Goal: Information Seeking & Learning: Learn about a topic

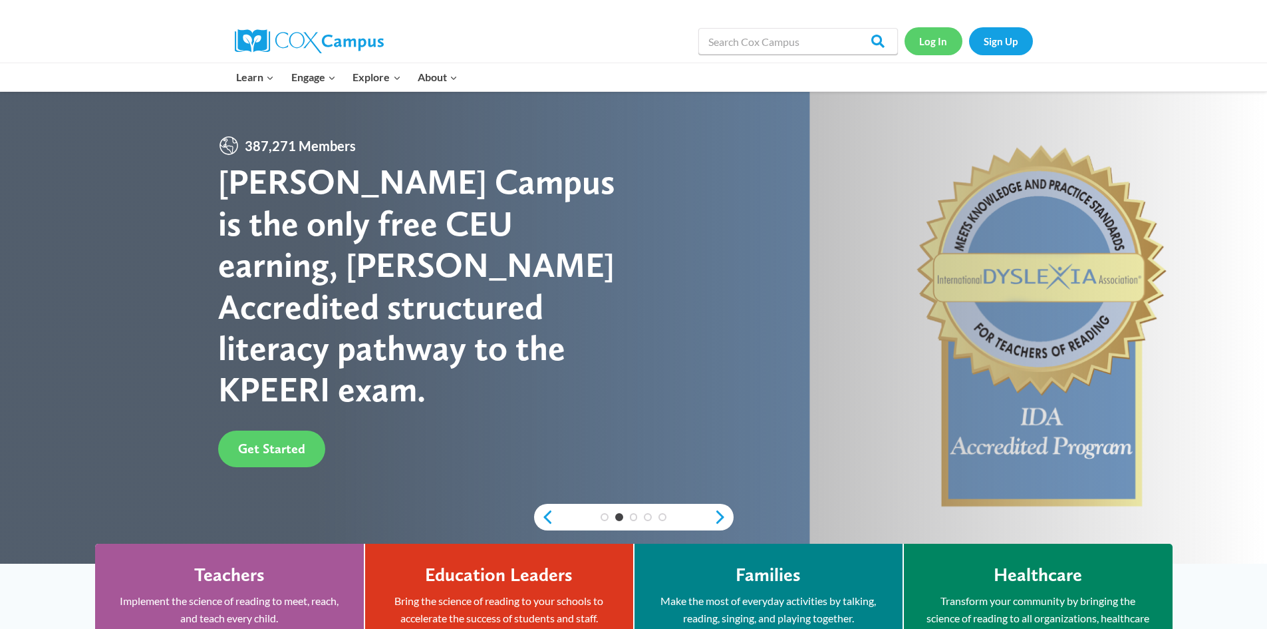
click at [950, 39] on link "Log In" at bounding box center [934, 40] width 58 height 27
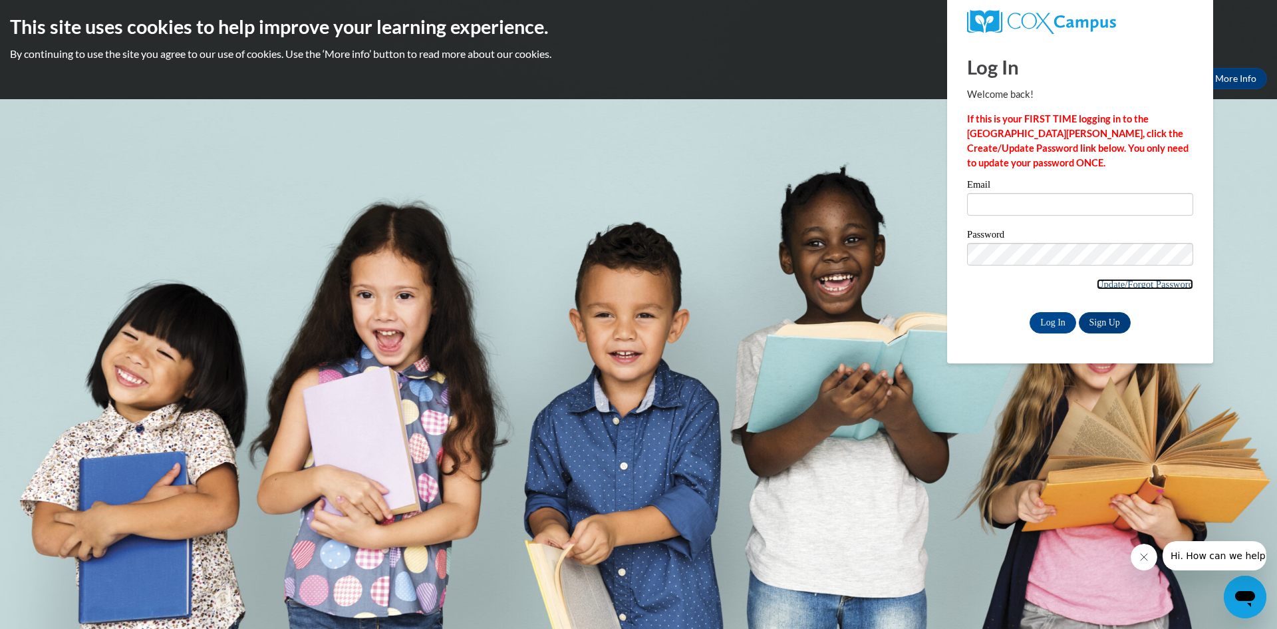
click at [1113, 279] on link "Update/Forgot Password" at bounding box center [1145, 284] width 96 height 11
click at [982, 209] on input "Email" at bounding box center [1080, 204] width 226 height 23
click at [986, 208] on input "Email" at bounding box center [1080, 204] width 226 height 23
type input "P"
type input "poohh099@yahoo.com"
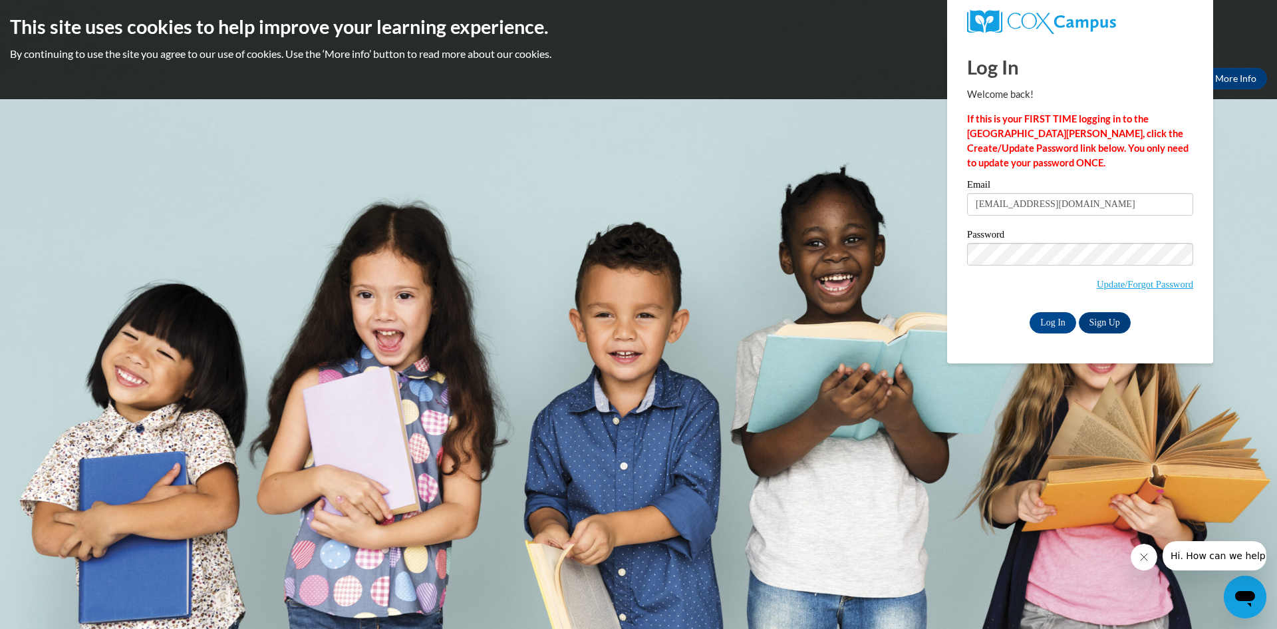
click at [994, 309] on div "Email poohh099@yahoo.com Password Update/Forgot Password Log In Sign Up OR" at bounding box center [1080, 256] width 226 height 153
click at [1061, 322] on input "Log In" at bounding box center [1053, 322] width 47 height 21
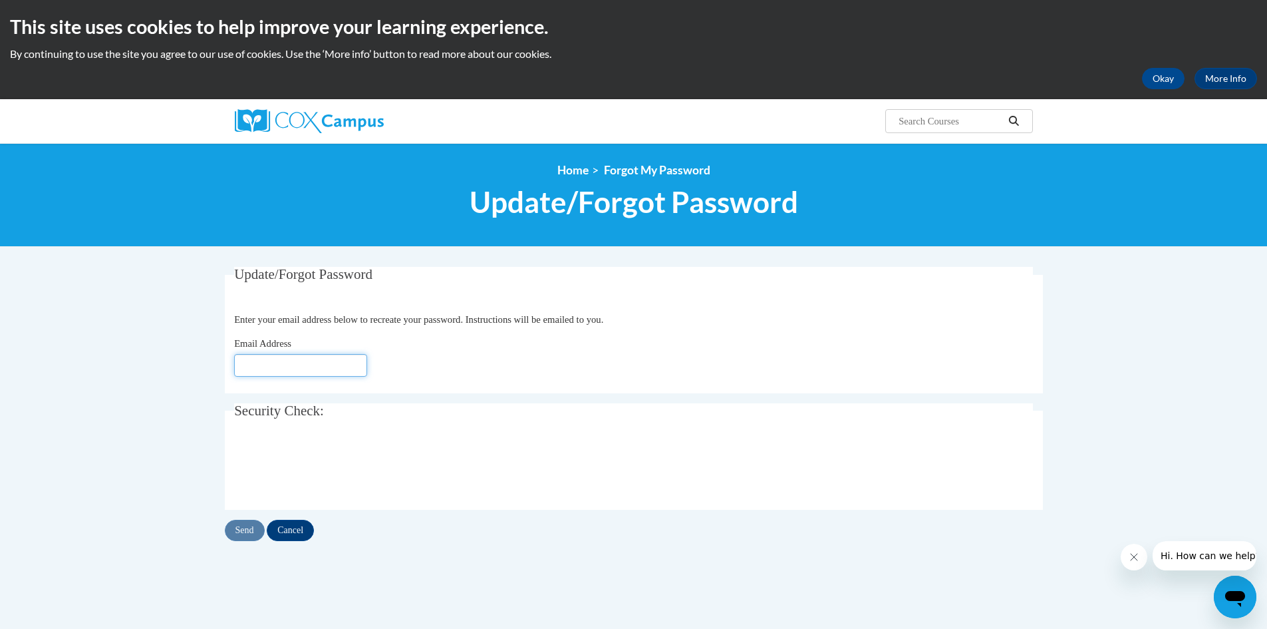
click at [300, 370] on input "Email Address" at bounding box center [300, 365] width 133 height 23
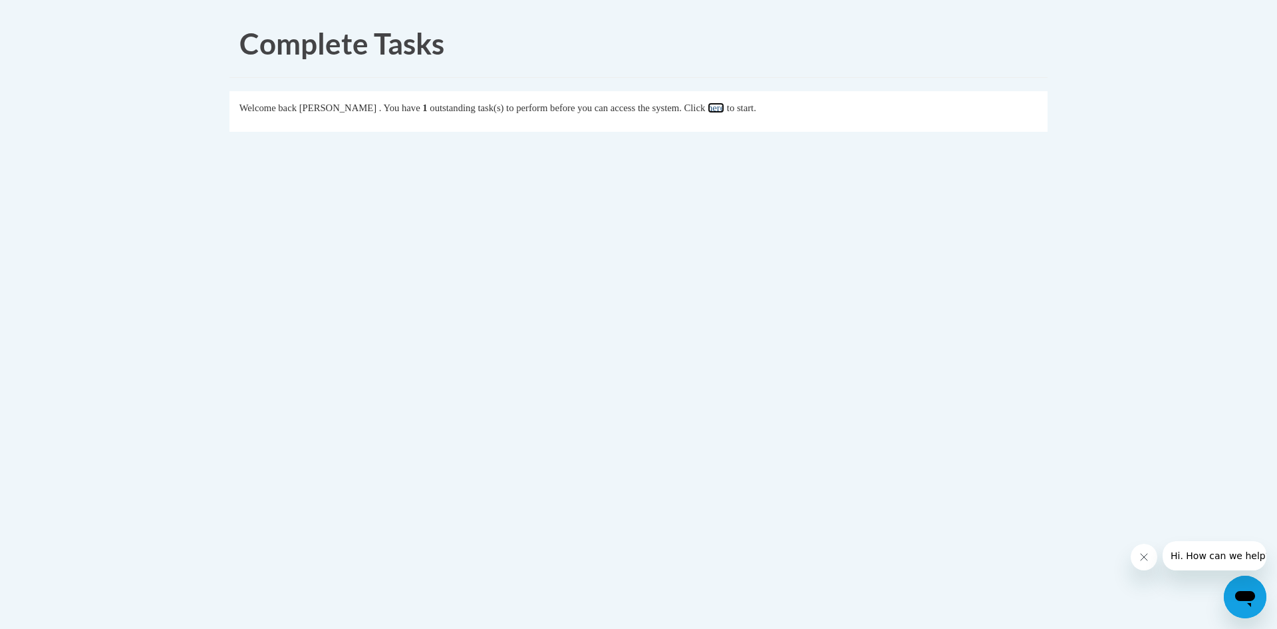
click at [724, 111] on link "here" at bounding box center [716, 107] width 17 height 11
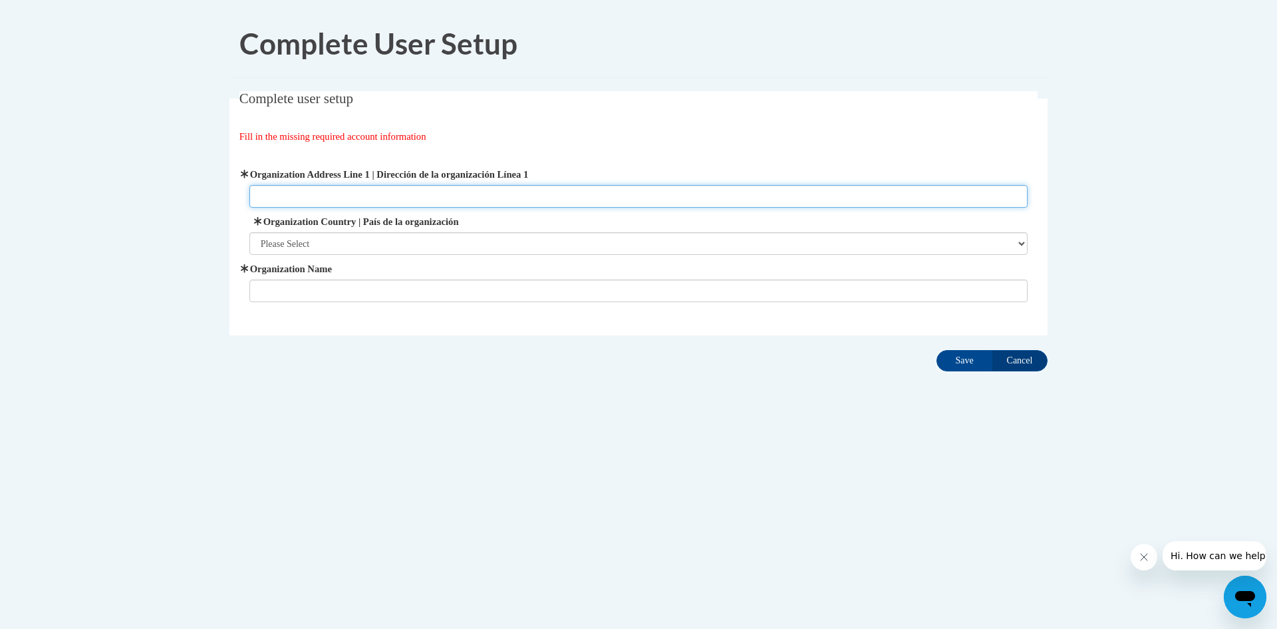
click at [380, 197] on input "Organization Address Line 1 | Dirección de la organización Línea 1" at bounding box center [638, 196] width 779 height 23
type input "[STREET_ADDRESS][PERSON_NAME]"
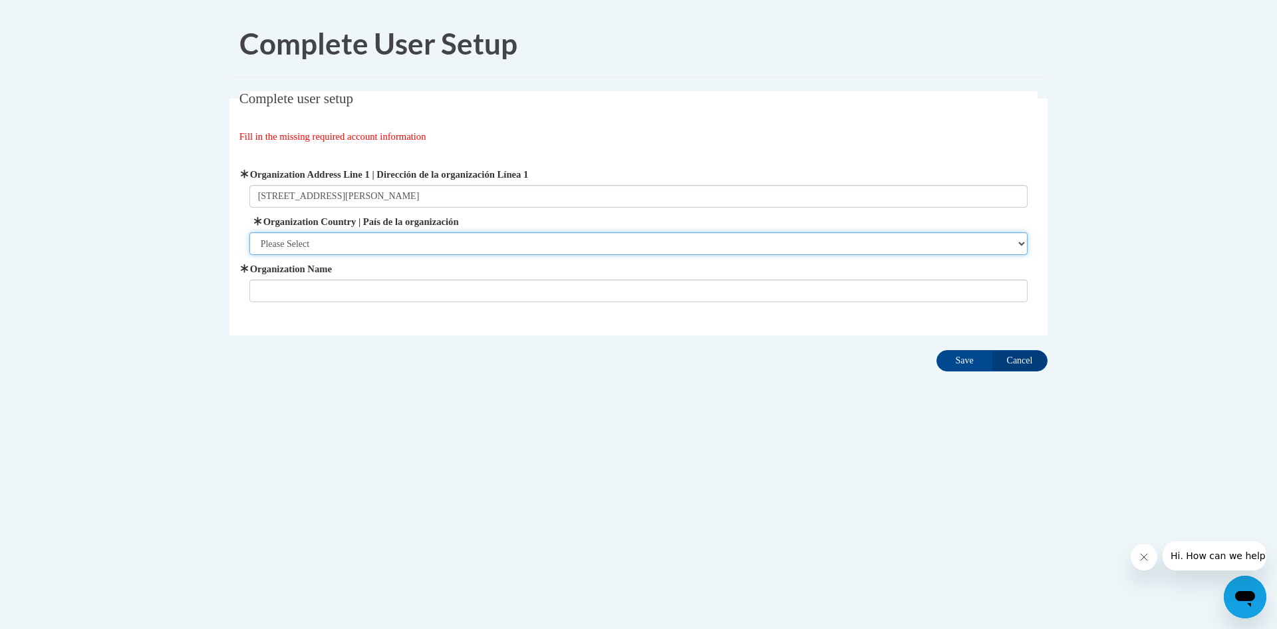
click at [392, 236] on select "Please Select [GEOGRAPHIC_DATA] | [GEOGRAPHIC_DATA] Outside of [GEOGRAPHIC_DATA…" at bounding box center [638, 243] width 779 height 23
select select "ad49bcad-a171-4b2e-b99c-48b446064914"
click at [249, 232] on select "Please Select [GEOGRAPHIC_DATA] | [GEOGRAPHIC_DATA] Outside of [GEOGRAPHIC_DATA…" at bounding box center [638, 243] width 779 height 23
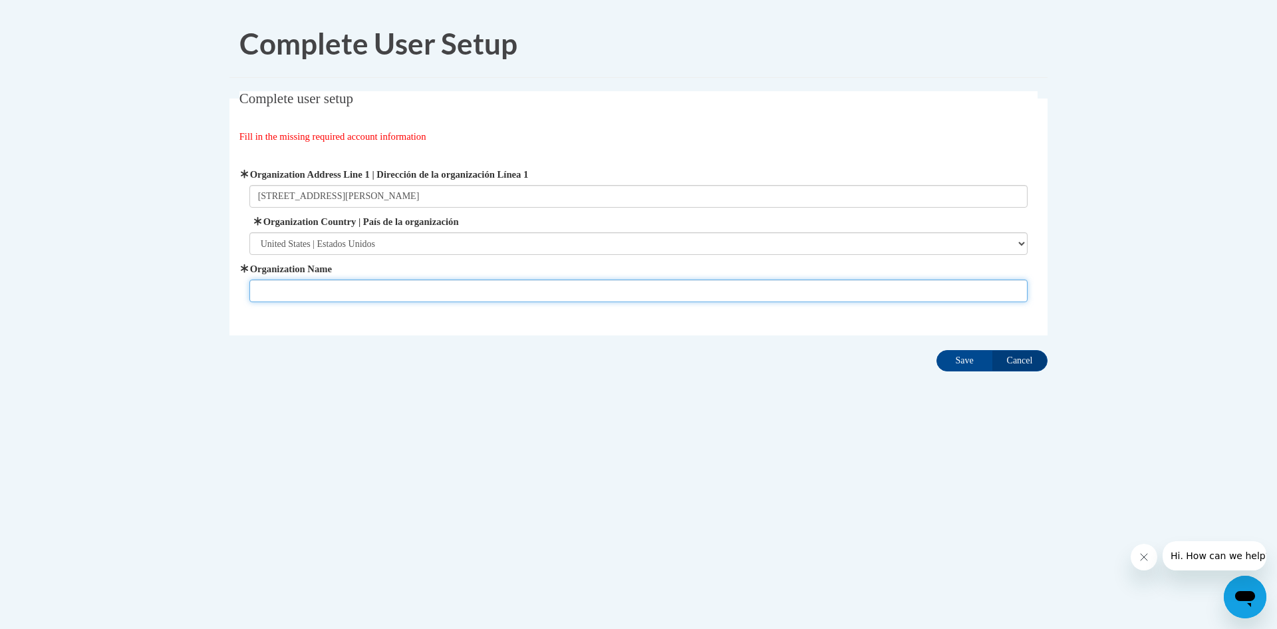
click at [333, 299] on input "Organization Name" at bounding box center [638, 290] width 779 height 23
type input "Heavenly Place Childcare Learning Center"
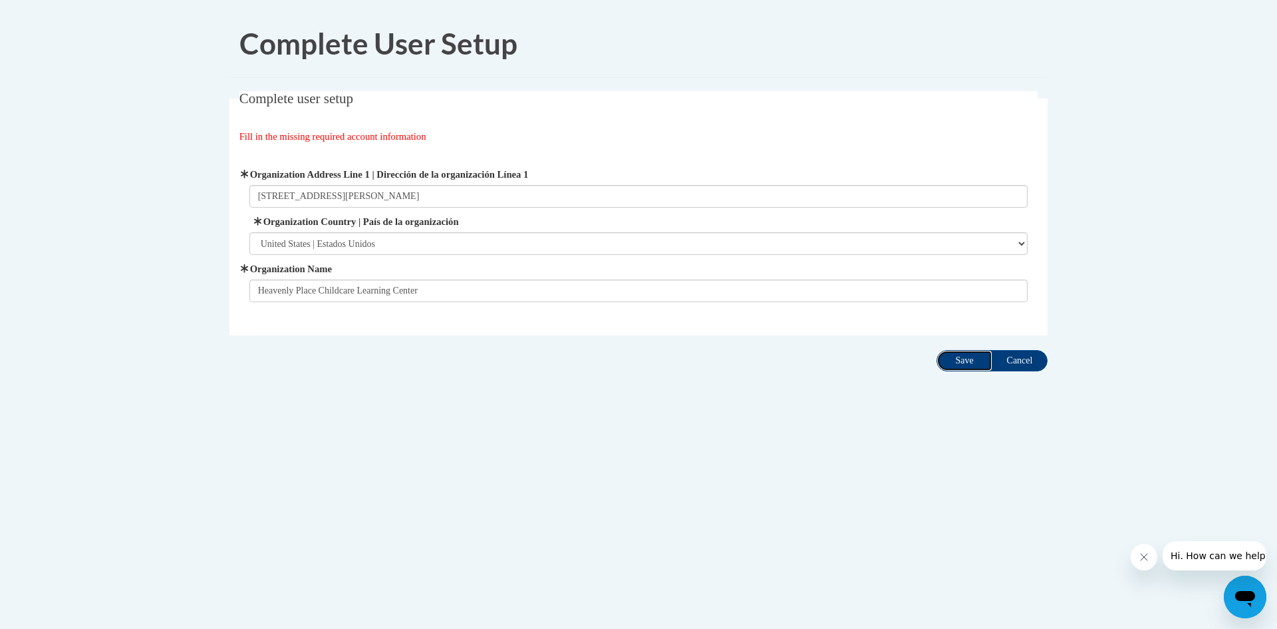
click at [970, 365] on input "Save" at bounding box center [965, 360] width 56 height 21
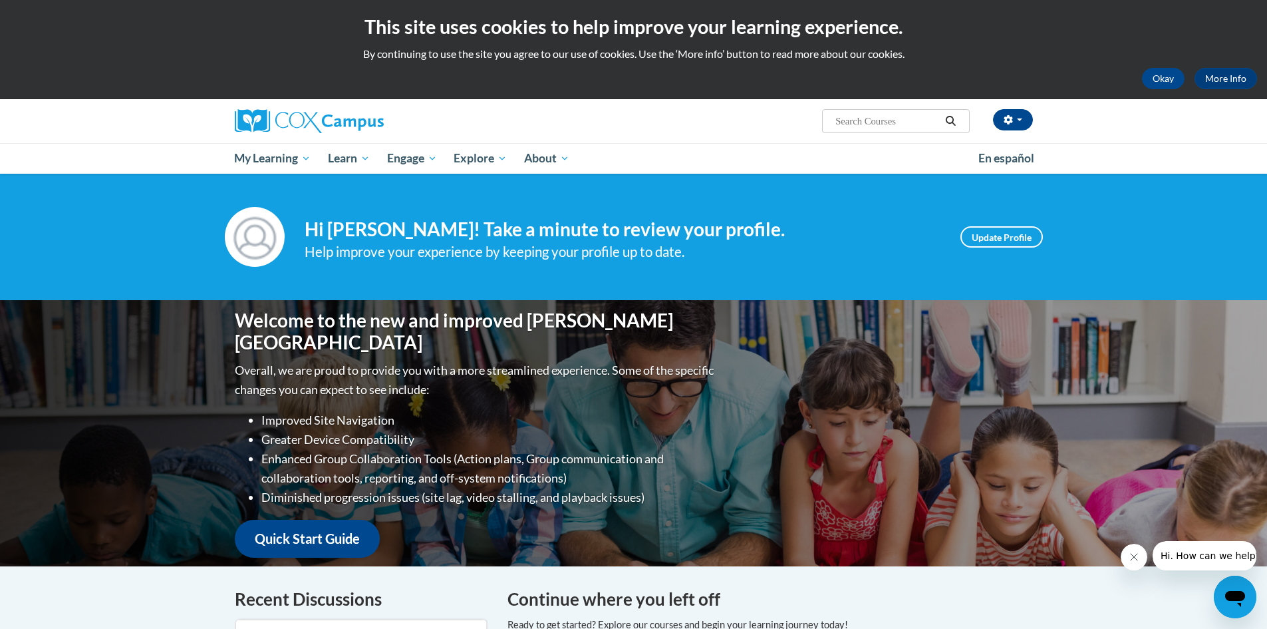
click at [875, 120] on input "Search..." at bounding box center [887, 121] width 106 height 16
type input "Trauma-Informed Pratice"
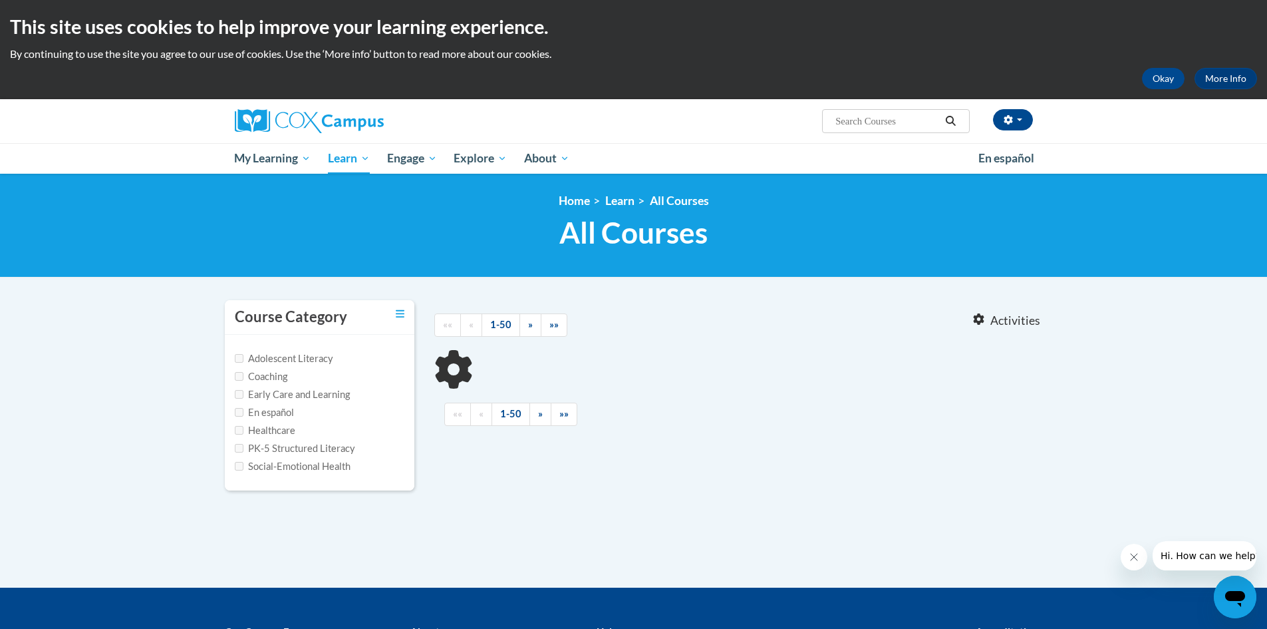
type input "Trauma-Informed Pratice"
